Goal: Find contact information: Find contact information

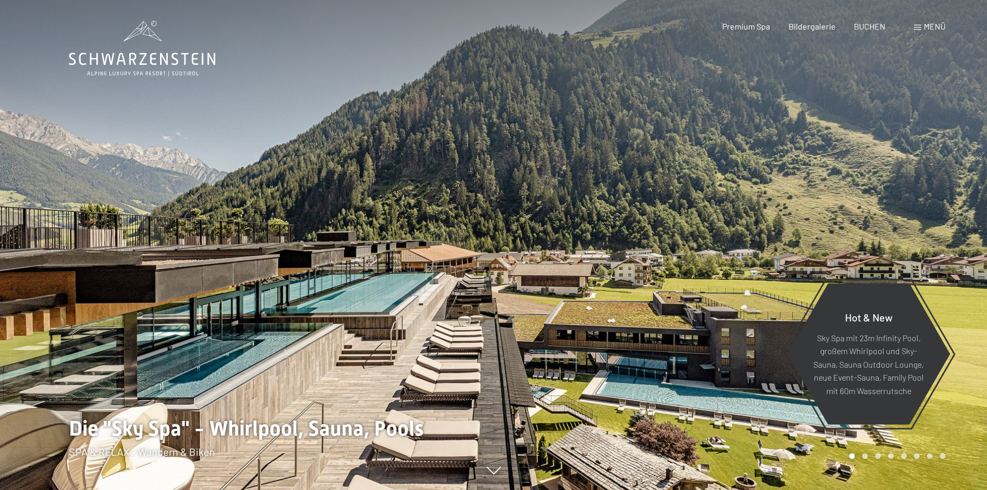
click at [934, 27] on span "Menü" at bounding box center [935, 26] width 22 height 10
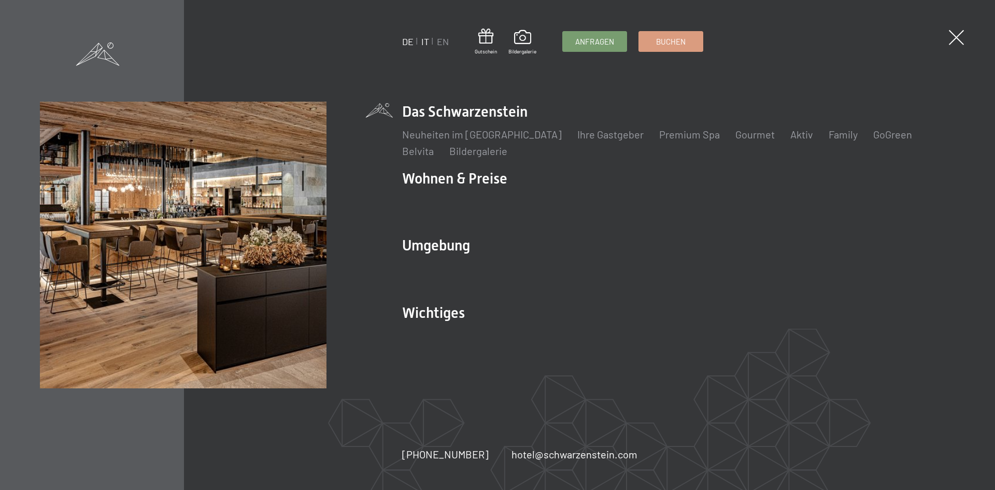
click at [426, 42] on link "IT" at bounding box center [425, 41] width 8 height 11
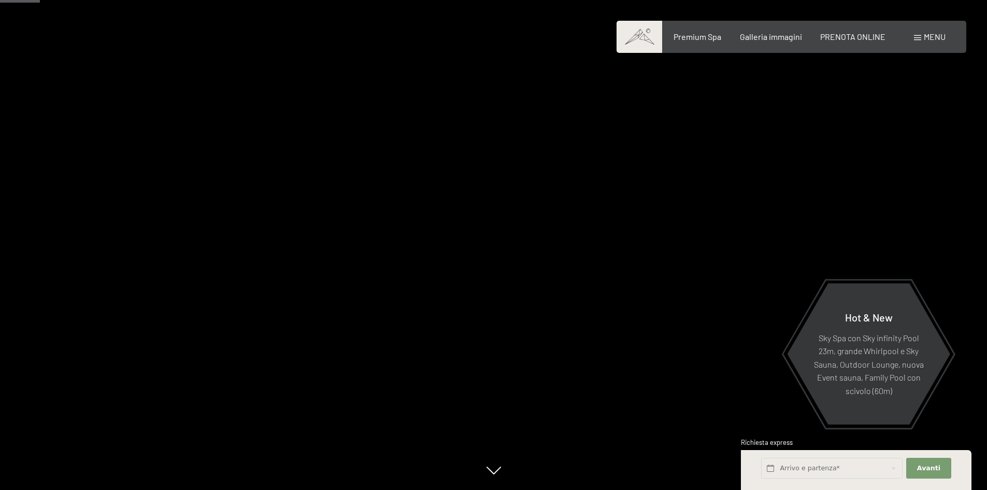
scroll to position [4803, 0]
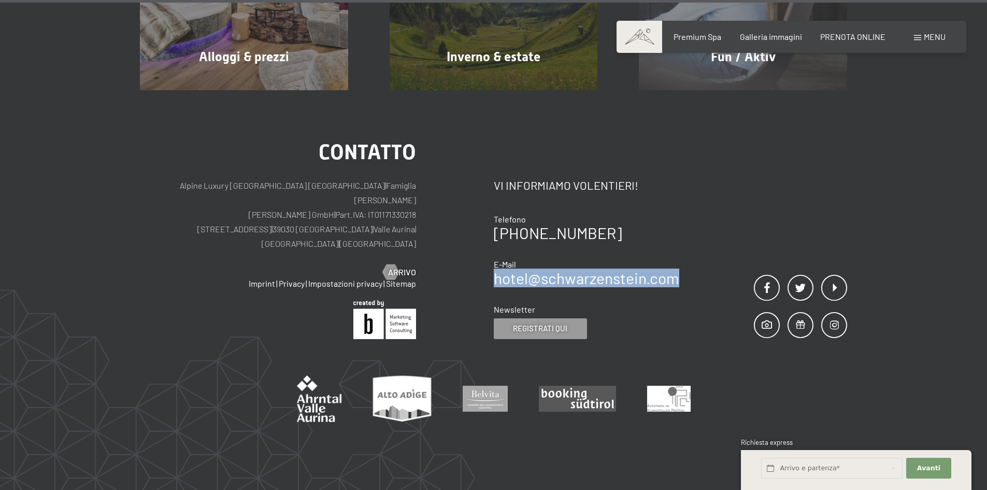
drag, startPoint x: 669, startPoint y: 233, endPoint x: 495, endPoint y: 230, distance: 173.7
click at [495, 230] on div "Contatto Vi informiamo volentieri! Telefono +39 0474 674100 E-Mail hotel@ no-sp…" at bounding box center [671, 240] width 354 height 197
copy link "hotel@ no-spam. schwarzenstein. no-spam. com"
